Goal: Find specific page/section: Find specific page/section

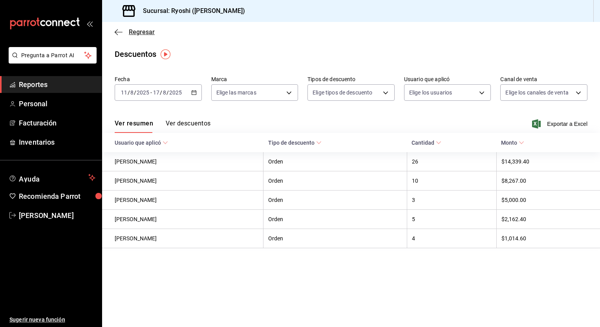
click at [146, 32] on span "Regresar" at bounding box center [142, 31] width 26 height 7
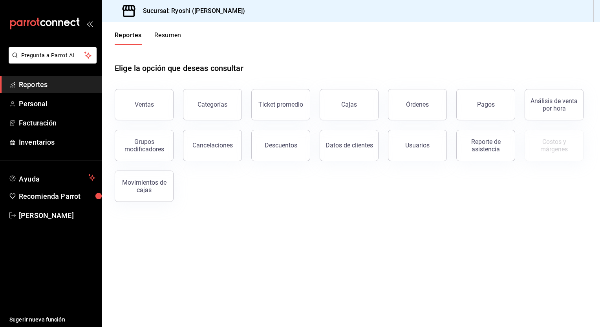
click at [192, 215] on main "Elige la opción que deseas consultar Ventas Categorías Ticket promedio Cajas Ór…" at bounding box center [351, 186] width 498 height 283
click at [212, 188] on div "Ventas Categorías Ticket promedio Cajas Órdenes Pagos Análisis de venta por hor…" at bounding box center [346, 141] width 482 height 123
